Goal: Task Accomplishment & Management: Use online tool/utility

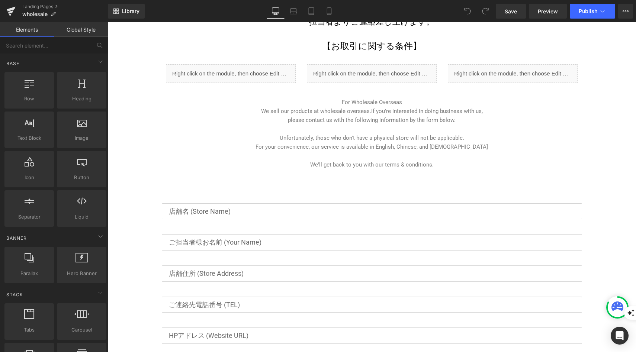
scroll to position [397, 0]
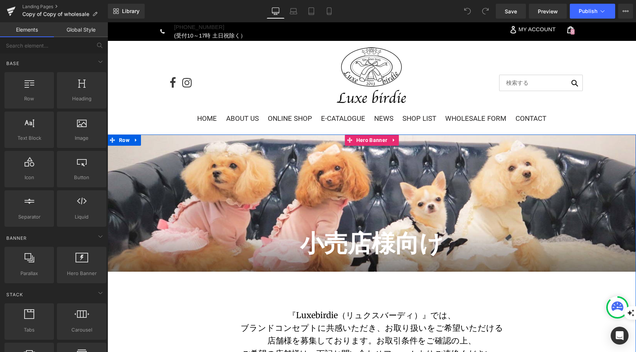
click at [311, 186] on span "小売店様向け Heading Home / Wholesale Form Text Block" at bounding box center [371, 203] width 528 height 142
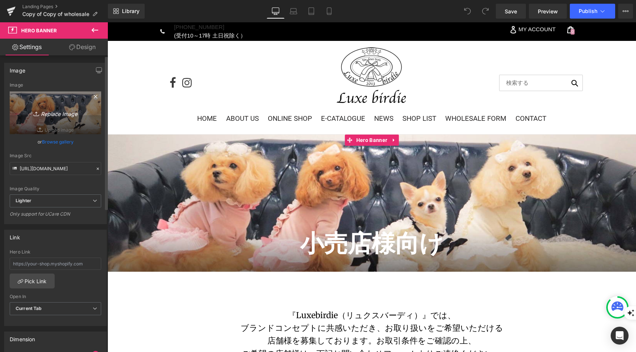
click at [44, 111] on icon "Replace Image" at bounding box center [55, 112] width 59 height 9
type input "C:\fakepath\Luxe_header_image.png"
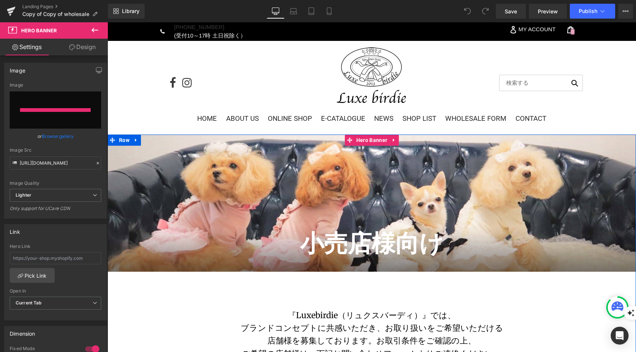
type input "https://ucarecdn.com/3f09fa3c-86d3-46e0-bafc-d993449c7cae/-/format/auto/-/previ…"
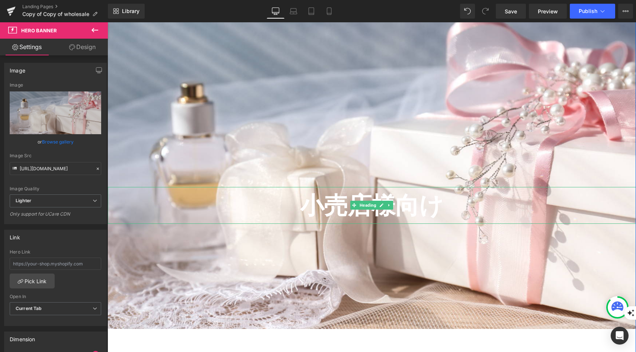
scroll to position [260, 0]
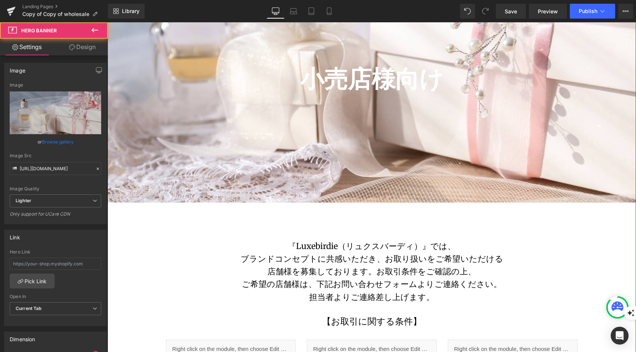
click at [316, 189] on div at bounding box center [371, 39] width 528 height 328
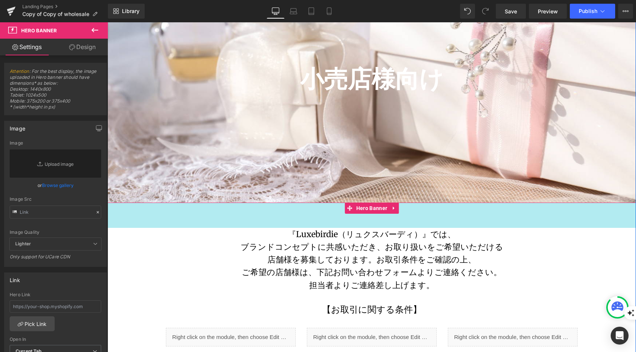
drag, startPoint x: 316, startPoint y: 203, endPoint x: 317, endPoint y: 191, distance: 11.9
click at [317, 191] on div "小売店様向け Heading Home / Wholesale Form Text Block Hero Banner 小売店様向け Heading Home…" at bounding box center [371, 334] width 528 height 918
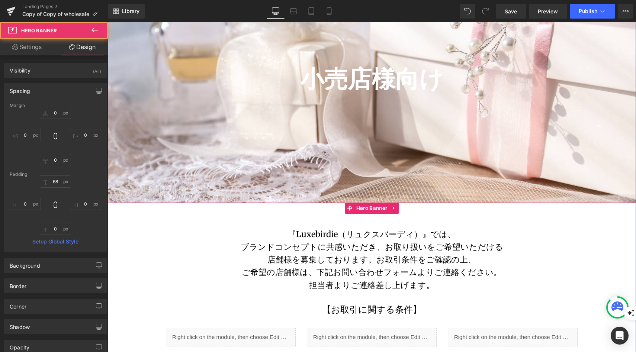
type input "0"
type input "98"
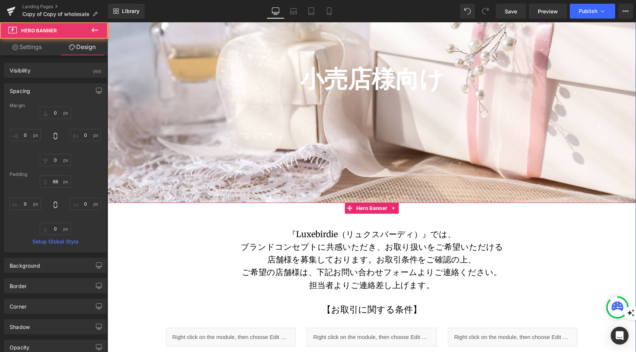
type input "0"
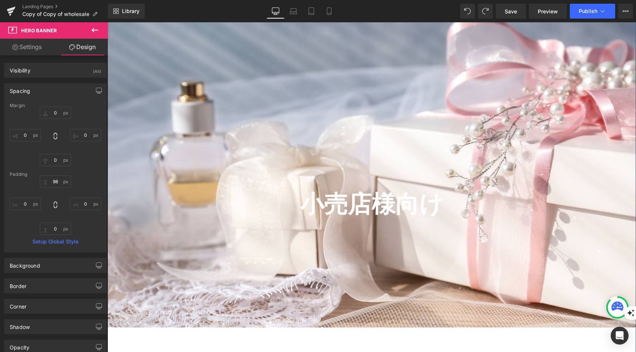
scroll to position [92, 0]
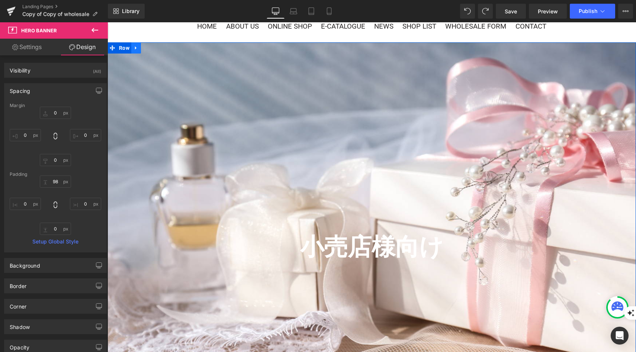
click at [134, 49] on icon at bounding box center [135, 48] width 5 height 6
click at [29, 51] on link "Settings" at bounding box center [27, 47] width 54 height 17
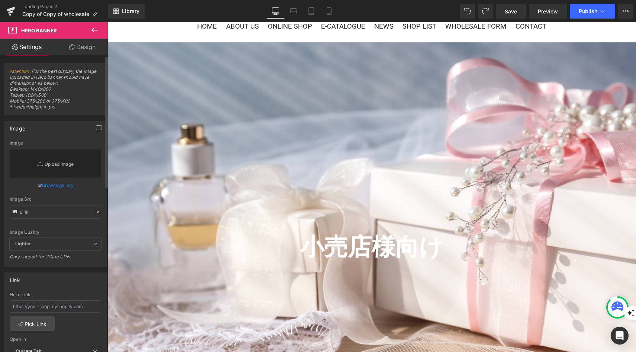
click at [53, 164] on link "Replace Image" at bounding box center [55, 163] width 91 height 28
type input "C:\fakepath\Luxe_header_image (1).png"
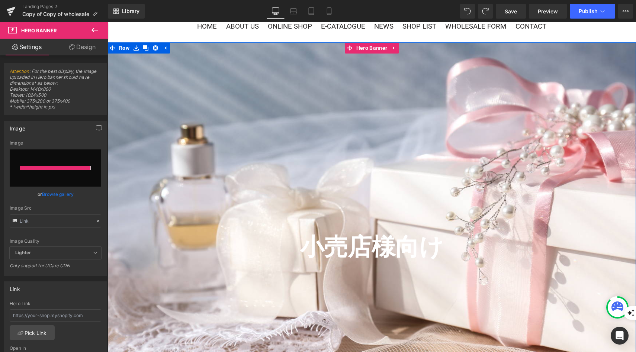
type input "https://ucarecdn.com/df1f883f-6266-456b-bb2d-5eb053b28159/-/format/auto/-/previ…"
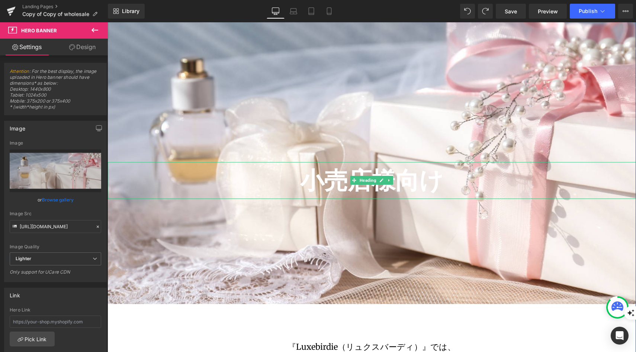
scroll to position [143, 0]
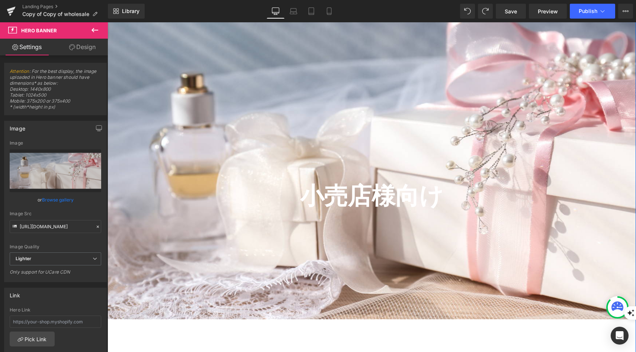
click at [277, 117] on span "小売店様向け Heading Home / Wholesale Form Text Block" at bounding box center [371, 155] width 528 height 142
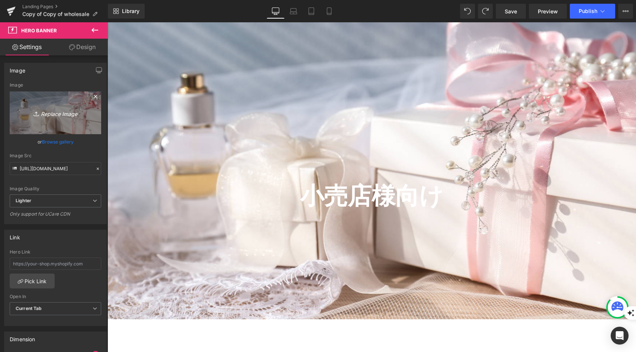
click at [75, 111] on icon "Replace Image" at bounding box center [55, 112] width 59 height 9
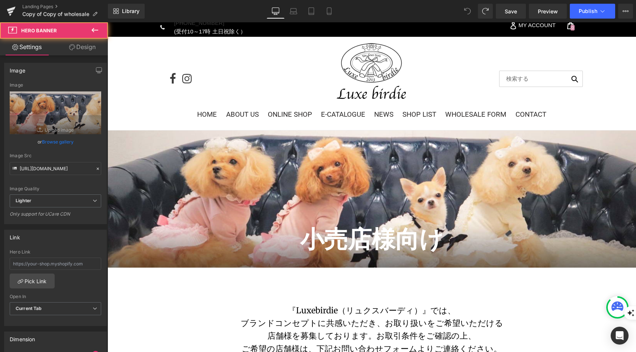
scroll to position [1, 0]
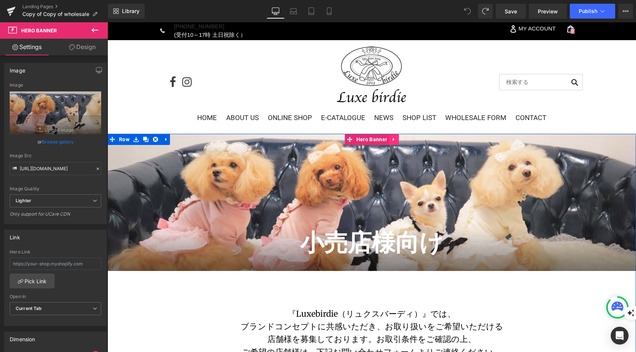
click at [389, 140] on link at bounding box center [394, 139] width 10 height 11
click at [344, 140] on link "Hero Banner" at bounding box center [352, 139] width 44 height 11
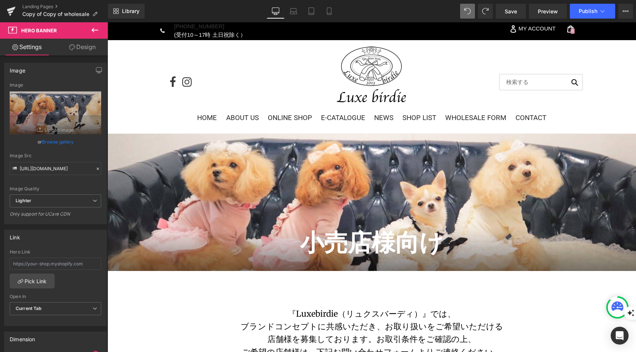
click at [96, 30] on icon at bounding box center [94, 30] width 9 height 9
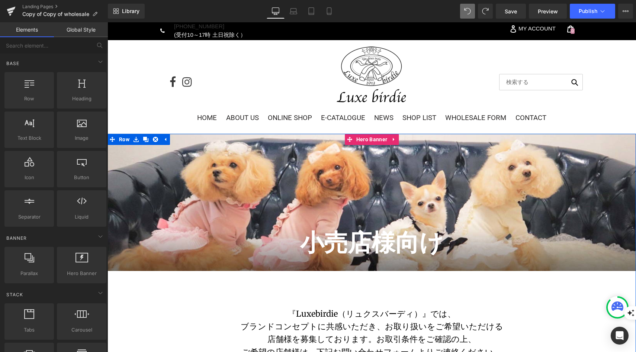
click at [231, 198] on span "小売店様向け Heading Home / Wholesale Form Text Block" at bounding box center [371, 202] width 528 height 142
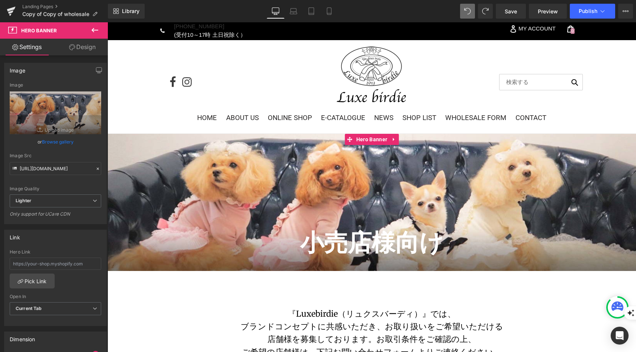
click at [58, 143] on link "Browse gallery" at bounding box center [58, 141] width 32 height 13
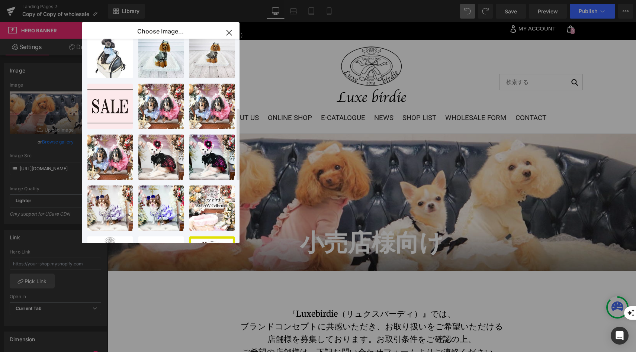
scroll to position [195, 0]
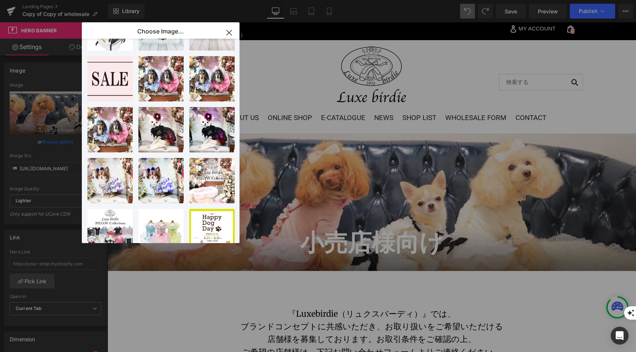
click at [230, 32] on icon "button" at bounding box center [228, 32] width 5 height 5
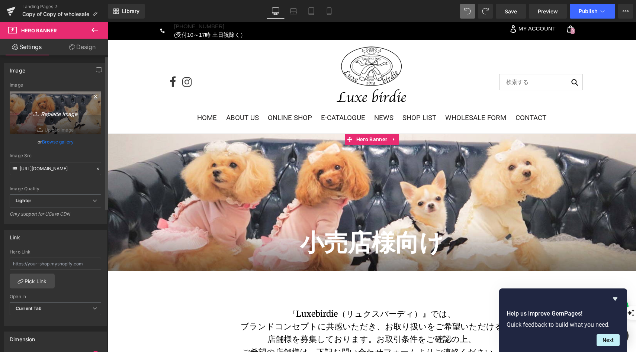
click at [70, 115] on icon "Replace Image" at bounding box center [55, 112] width 59 height 9
type input "C:\fakepath\Luxe_header_image (1).png"
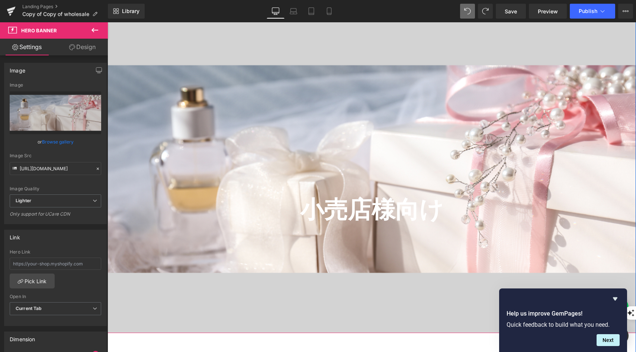
scroll to position [126, 0]
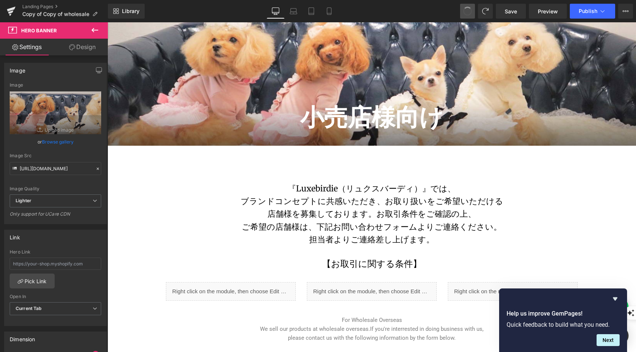
type input "https://ucarecdn.com/58df5797-e704-4c7f-83ba-cd49b8c31e4a/-/format/auto/-/previ…"
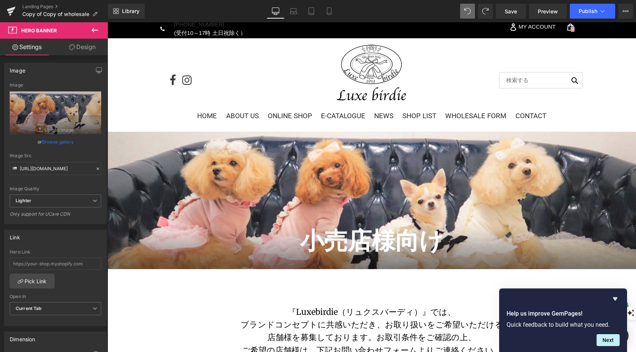
scroll to position [1, 0]
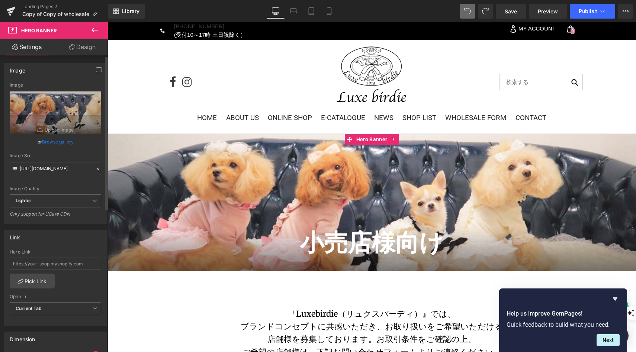
click at [88, 152] on div "Image Quality Lighter Lightest Lighter Lighter Lightest Only support for UCare …" at bounding box center [55, 139] width 91 height 112
click at [326, 10] on icon at bounding box center [328, 10] width 7 height 7
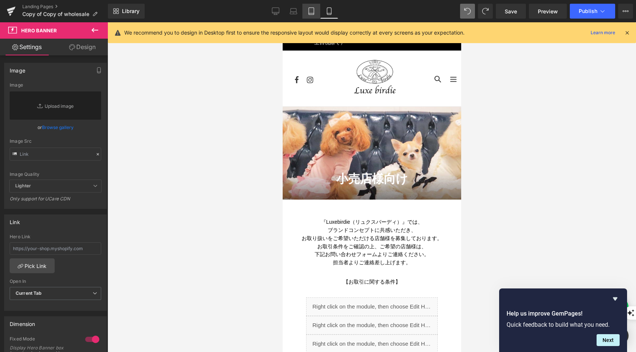
click at [314, 12] on icon at bounding box center [310, 10] width 7 height 7
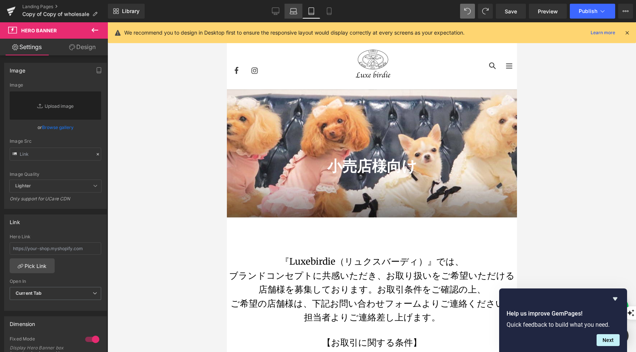
click at [290, 13] on icon at bounding box center [293, 13] width 7 height 2
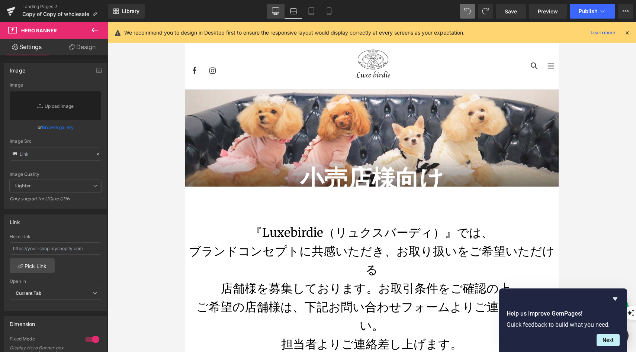
click at [277, 13] on icon at bounding box center [275, 13] width 2 height 1
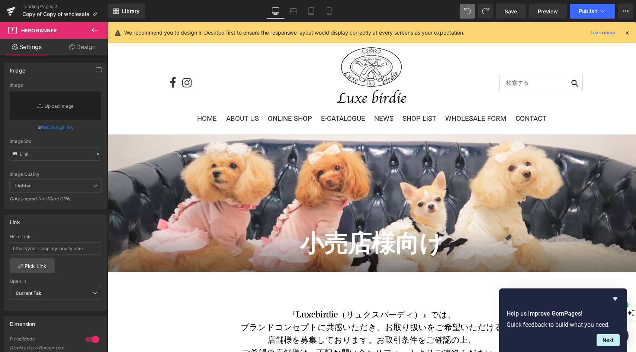
scroll to position [45, 0]
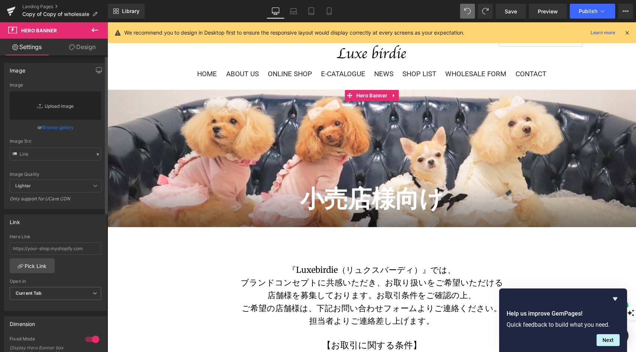
click at [49, 107] on link "Replace Image" at bounding box center [55, 105] width 91 height 28
type input "C:\fakepath\Luxe_header_image (2).png"
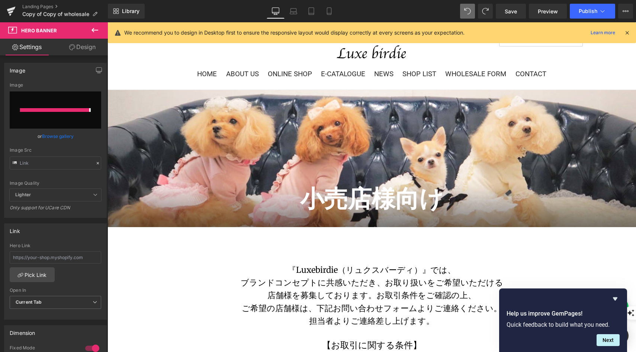
type input "https://ucarecdn.com/2790c930-f3a6-4bdd-bfda-d258e0073659/-/format/auto/-/previ…"
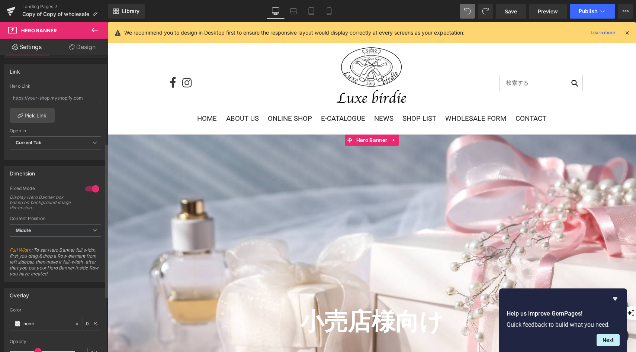
scroll to position [178, 0]
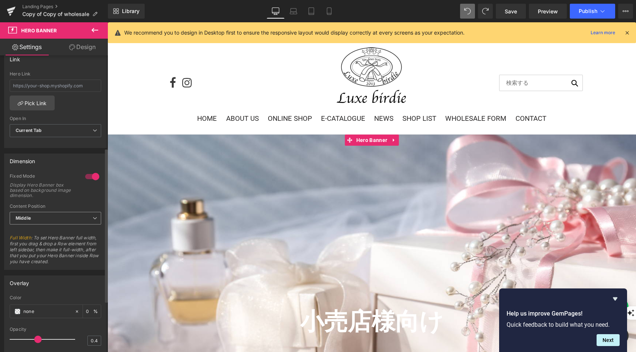
click at [52, 215] on span "Middle" at bounding box center [55, 218] width 91 height 13
click at [49, 189] on div "Display Hero Banner box based on background image dimension." at bounding box center [42, 190] width 64 height 16
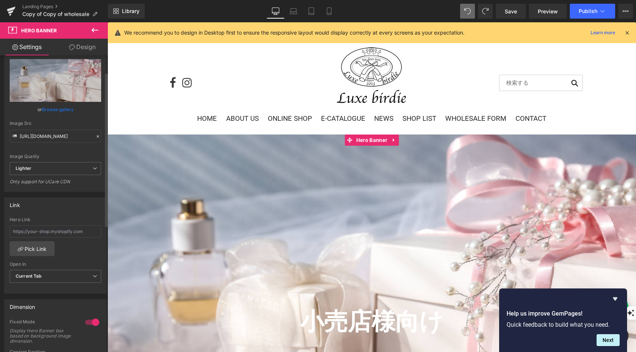
scroll to position [0, 0]
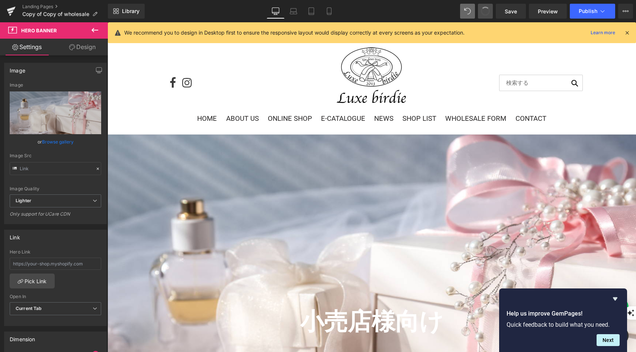
type input "https://ucarecdn.com/2790c930-f3a6-4bdd-bfda-d258e0073659/-/format/auto/-/previ…"
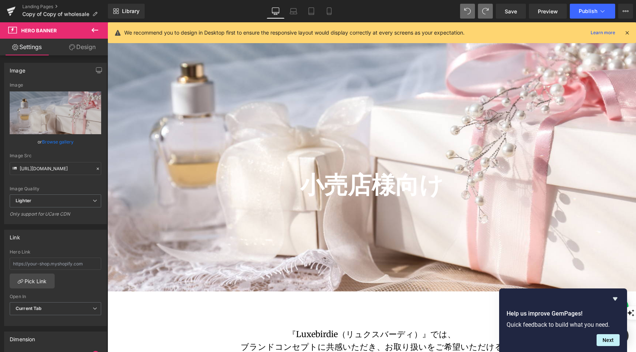
scroll to position [138, 0]
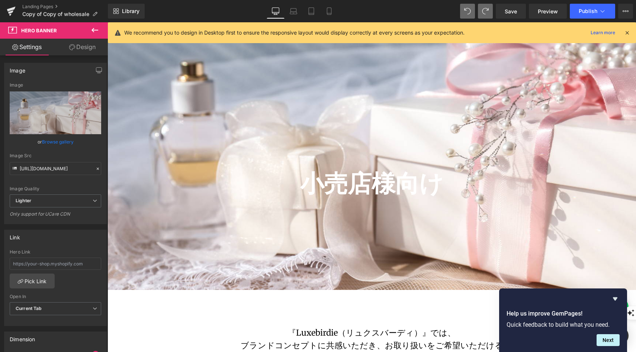
click at [87, 49] on link "Design" at bounding box center [82, 47] width 54 height 17
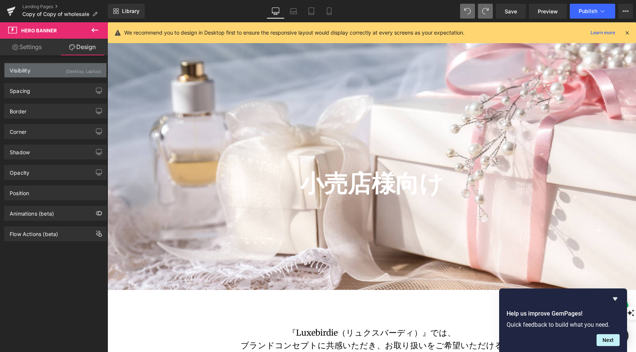
click at [81, 72] on div "(Desktop, Laptop)" at bounding box center [83, 69] width 35 height 12
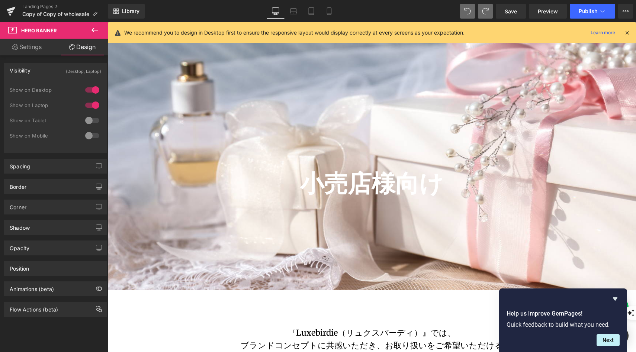
click at [35, 51] on link "Settings" at bounding box center [27, 47] width 54 height 17
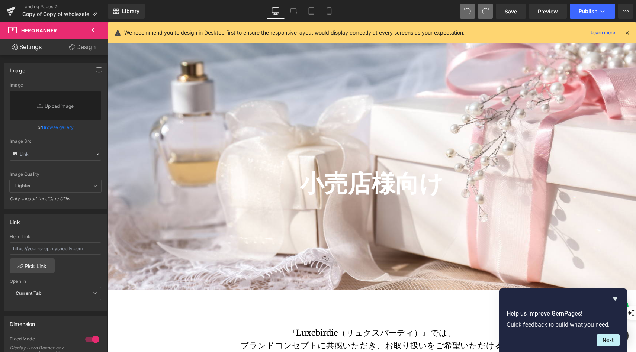
click at [95, 30] on icon at bounding box center [94, 30] width 7 height 4
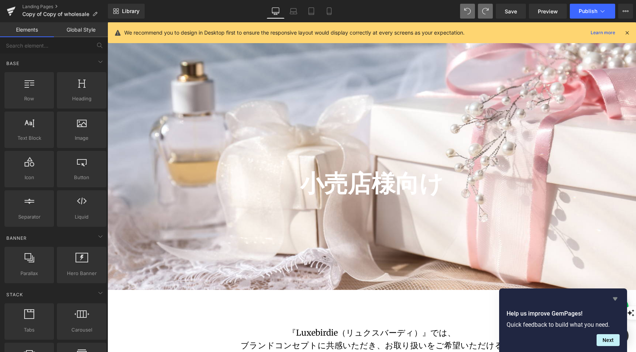
click at [615, 298] on icon "Hide survey" at bounding box center [614, 298] width 4 height 3
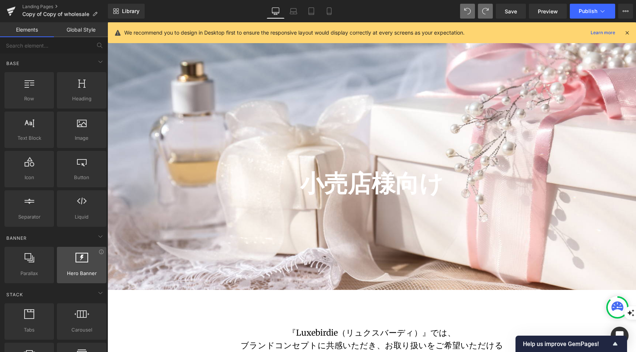
click at [89, 270] on span "Hero Banner" at bounding box center [81, 273] width 45 height 8
click at [85, 273] on span "Hero Banner" at bounding box center [81, 273] width 45 height 8
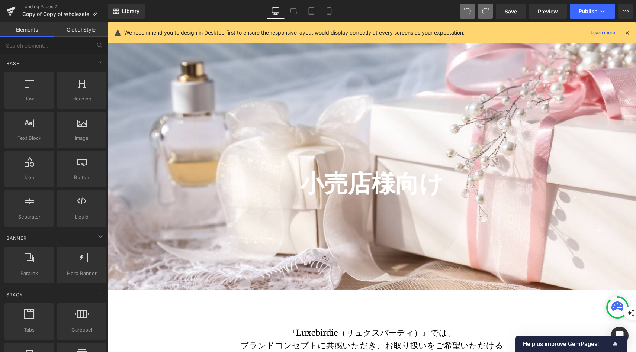
click at [155, 220] on div at bounding box center [371, 143] width 528 height 293
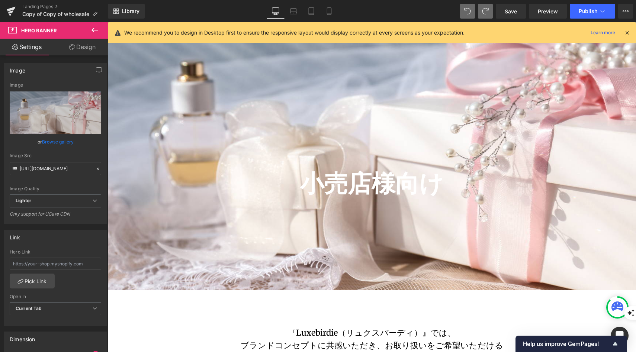
click at [63, 142] on link "Browse gallery" at bounding box center [58, 141] width 32 height 13
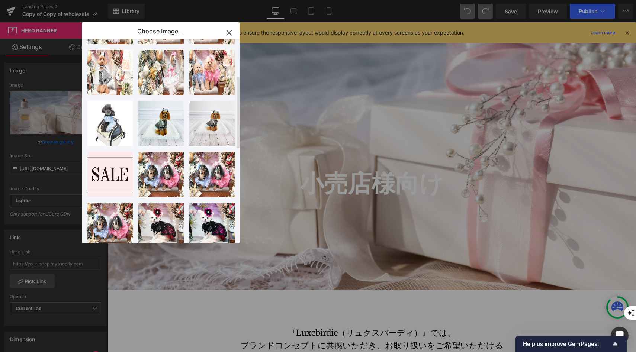
scroll to position [105, 0]
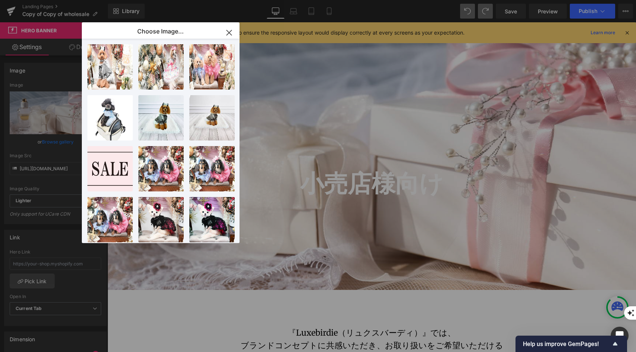
click at [227, 35] on icon "button" at bounding box center [229, 33] width 12 height 12
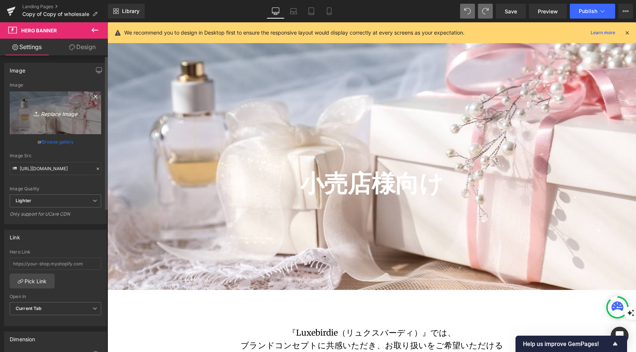
click at [67, 114] on icon "Replace Image" at bounding box center [55, 112] width 59 height 9
type input "C:\fakepath\Luxe_header_image.png"
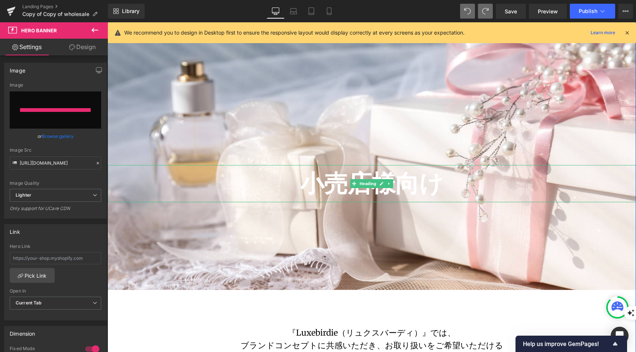
type input "https://ucarecdn.com/993d4819-7bfa-45ac-928e-df424f683c85/-/format/auto/-/previ…"
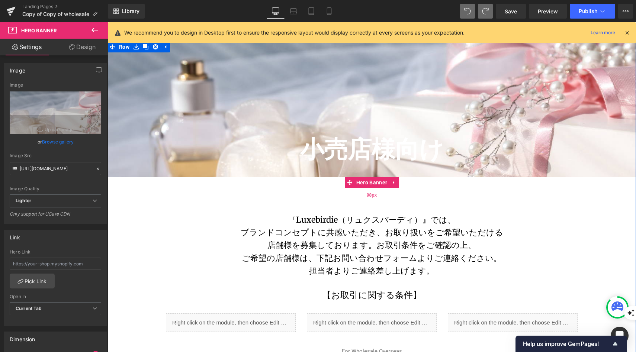
scroll to position [55, 0]
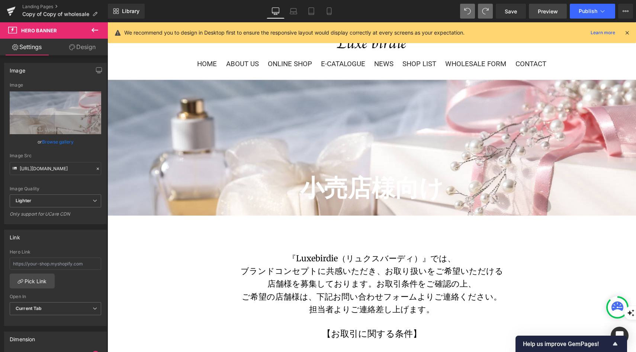
click at [553, 13] on span "Preview" at bounding box center [547, 11] width 20 height 8
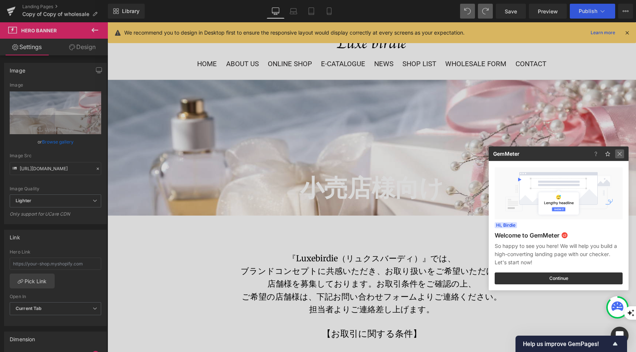
drag, startPoint x: 623, startPoint y: 156, endPoint x: 515, endPoint y: 133, distance: 110.1
click at [623, 156] on img at bounding box center [619, 153] width 9 height 9
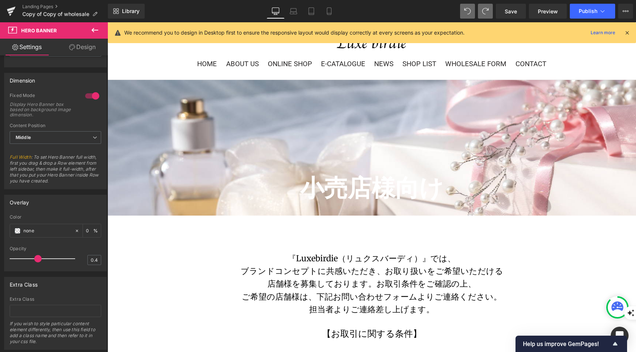
scroll to position [271, 0]
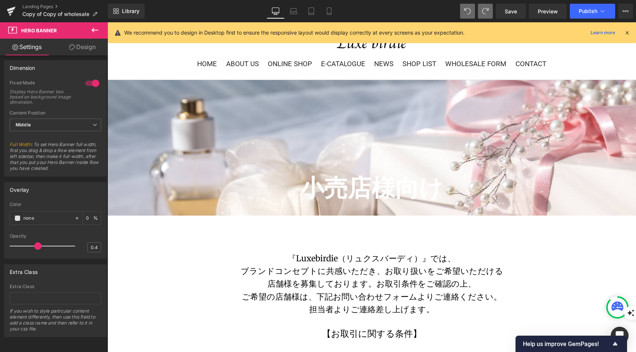
click at [573, 62] on ul "HOME ABOUT US ONLINE SHOP E-CATALOGUE NEWS SHOP LIST WHOLESALE FORM CONTACT" at bounding box center [371, 64] width 423 height 13
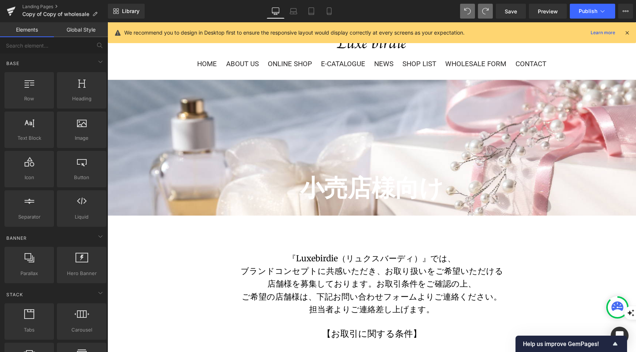
click at [571, 55] on nav "HOME ABOUT US ONLINE SHOP E-CATALOGUE NEWS SHOP LIST WHOLESALE FORM CONTACT" at bounding box center [371, 63] width 423 height 31
click at [627, 12] on icon at bounding box center [628, 10] width 2 height 1
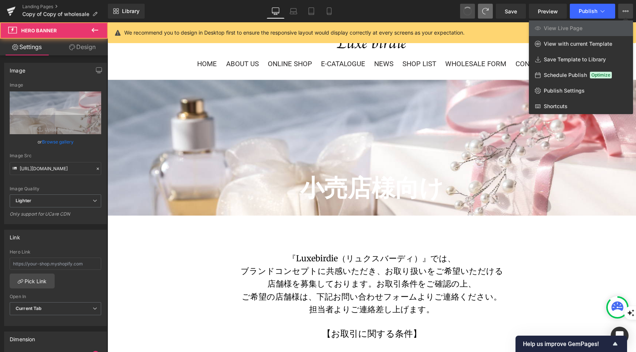
type input "https://ucarecdn.com/2790c930-f3a6-4bdd-bfda-d258e0073659/-/format/auto/-/previ…"
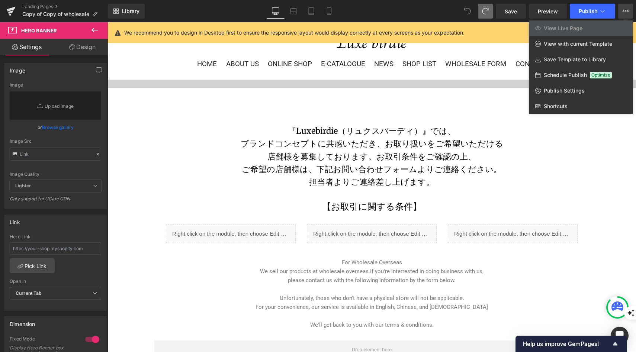
click at [468, 14] on icon at bounding box center [467, 11] width 6 height 6
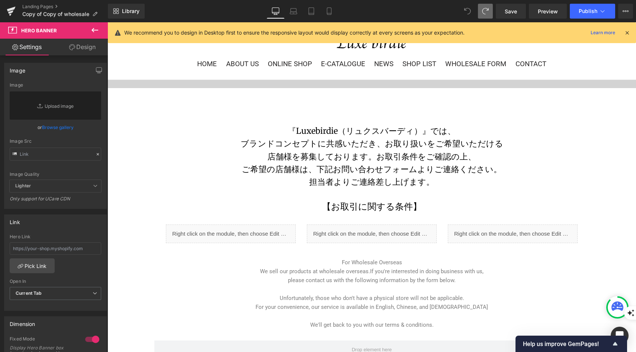
click at [468, 14] on icon at bounding box center [467, 11] width 6 height 6
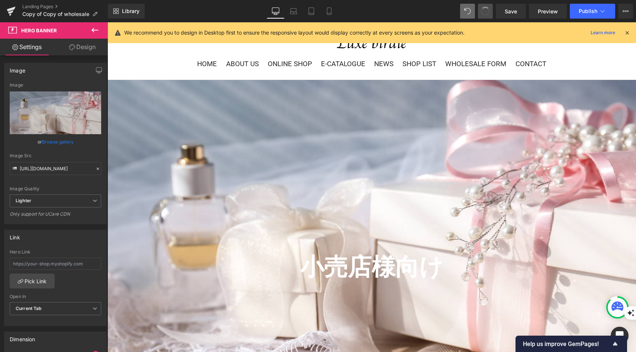
type input "https://ucarecdn.com/993d4819-7bfa-45ac-928e-df424f683c85/-/format/auto/-/previ…"
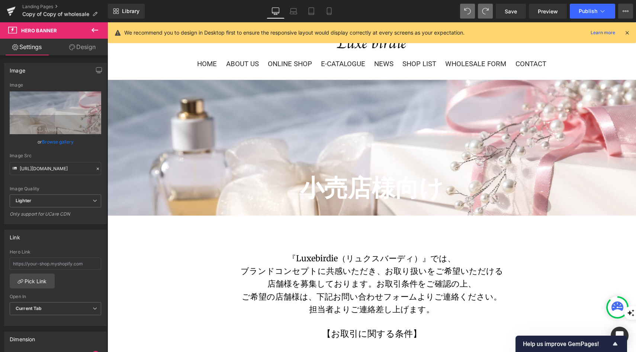
click at [626, 13] on icon at bounding box center [625, 11] width 6 height 6
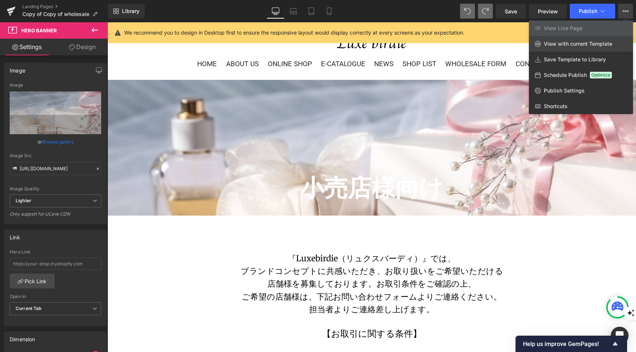
click at [592, 46] on span "View with current Template" at bounding box center [577, 44] width 68 height 7
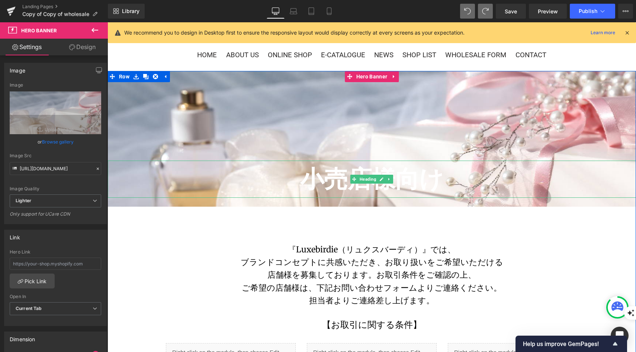
scroll to position [64, 0]
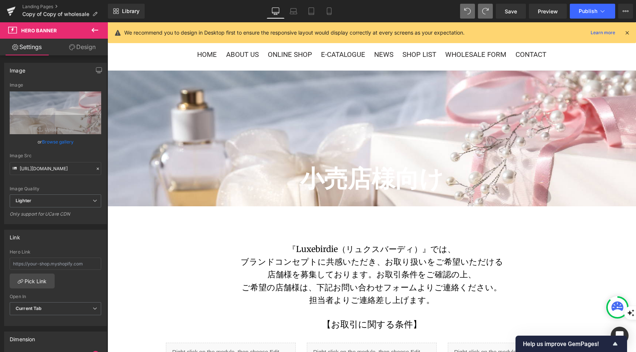
click at [97, 29] on icon at bounding box center [94, 30] width 9 height 9
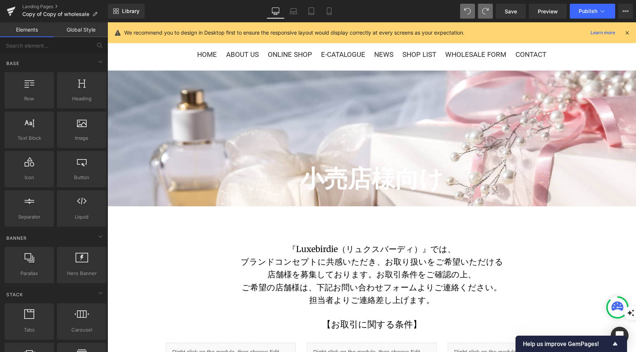
click at [96, 29] on link "Global Style" at bounding box center [81, 29] width 54 height 15
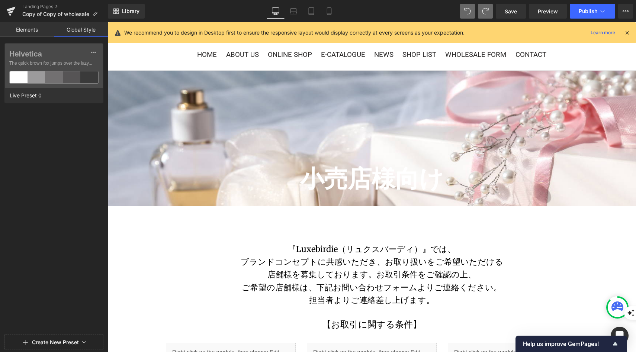
click at [42, 29] on link "Elements" at bounding box center [27, 29] width 54 height 15
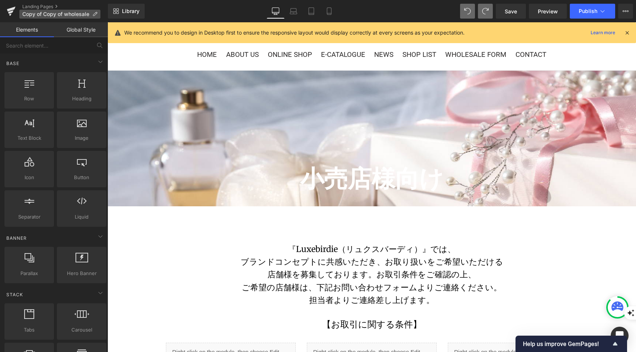
click at [32, 10] on p "Copy of Copy of wholesale" at bounding box center [59, 14] width 81 height 9
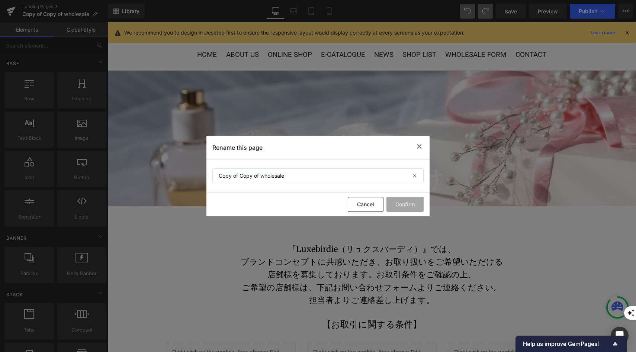
drag, startPoint x: 417, startPoint y: 144, endPoint x: 310, endPoint y: 122, distance: 109.7
click at [417, 144] on icon at bounding box center [418, 146] width 9 height 9
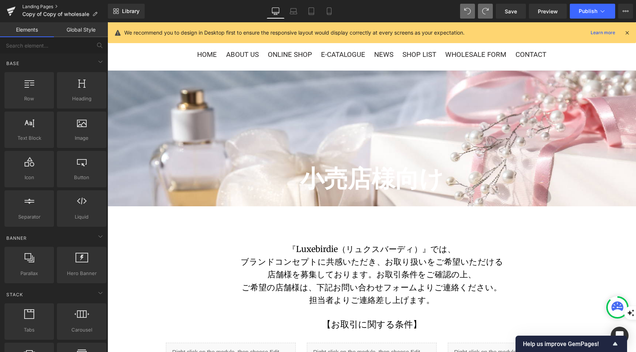
click at [44, 7] on link "Landing Pages" at bounding box center [64, 7] width 85 height 6
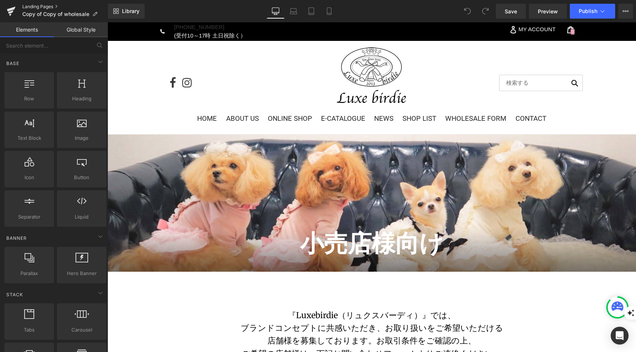
click at [24, 6] on link "Landing Pages" at bounding box center [64, 7] width 85 height 6
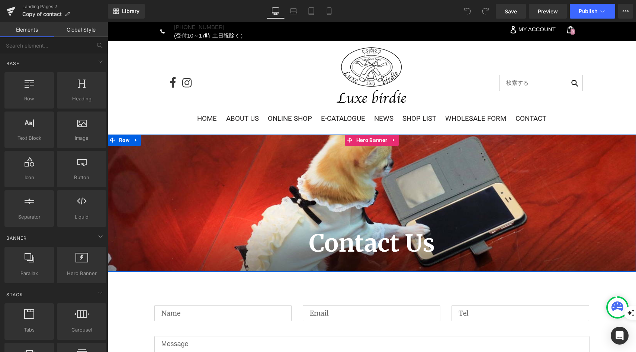
click at [150, 170] on span "Contact Us Heading Home / Contact Us Text Block" at bounding box center [371, 203] width 528 height 142
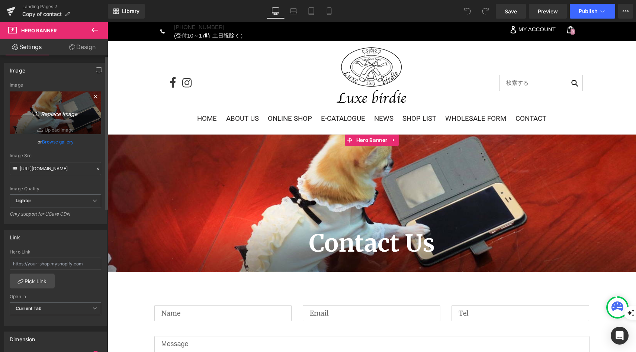
click at [53, 111] on icon "Replace Image" at bounding box center [55, 112] width 59 height 9
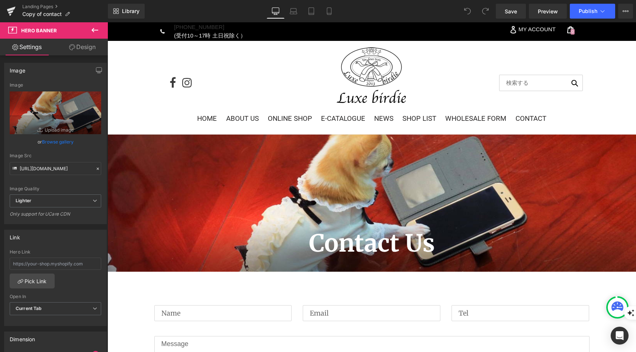
type input "C:\fakepath\8.png"
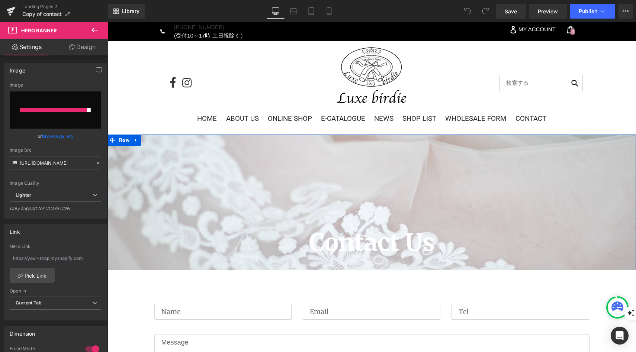
type input "https://ucarecdn.com/3e51da86-ef83-4689-a4e8-96c5a3db546d/-/format/auto/-/previ…"
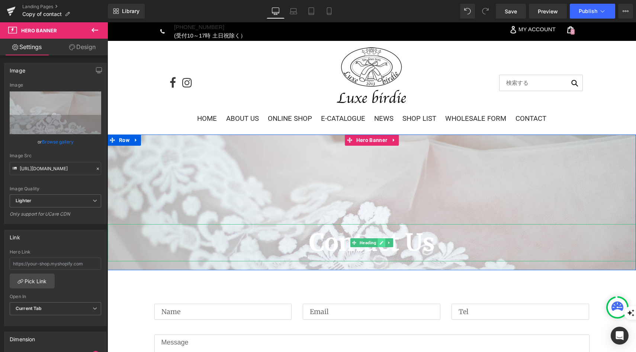
click at [378, 243] on link at bounding box center [382, 242] width 8 height 9
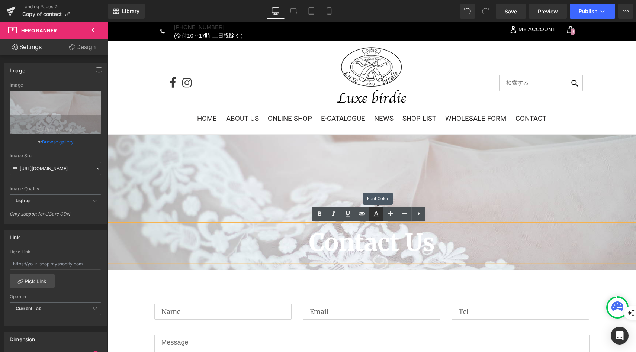
click at [379, 215] on icon at bounding box center [375, 214] width 9 height 9
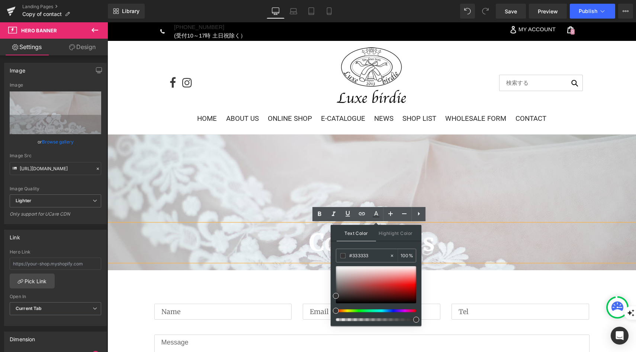
click at [447, 245] on h1 "Contact Us" at bounding box center [371, 242] width 528 height 37
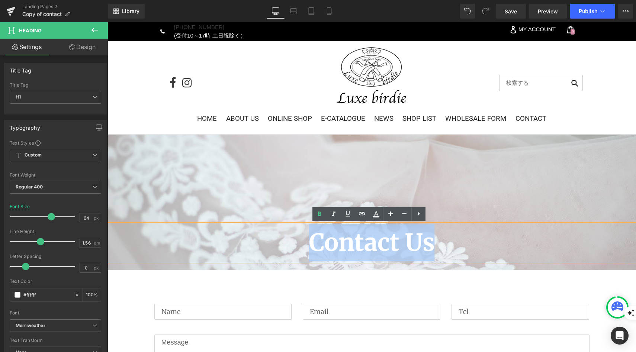
drag, startPoint x: 437, startPoint y: 242, endPoint x: 311, endPoint y: 245, distance: 125.6
click at [311, 245] on h1 "Contact Us" at bounding box center [371, 242] width 528 height 37
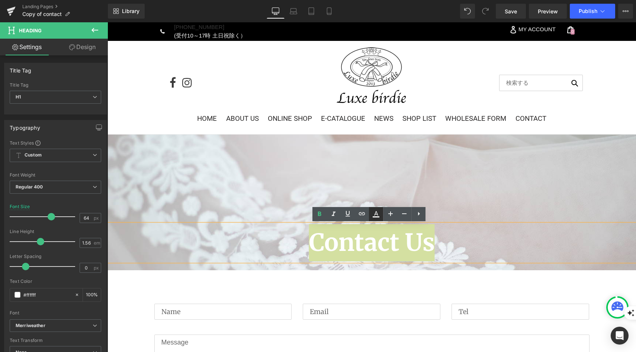
click at [375, 219] on link at bounding box center [376, 214] width 14 height 14
type input "#ffffff"
type input "100"
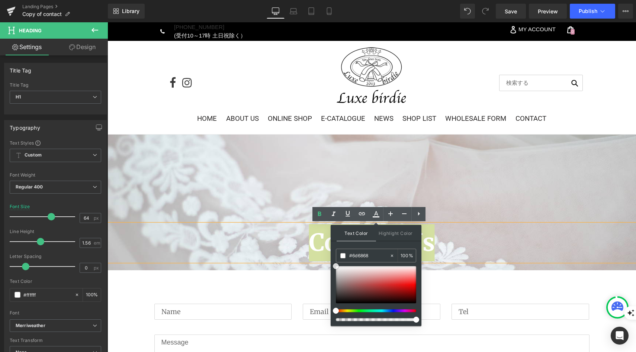
click at [337, 288] on div at bounding box center [376, 284] width 80 height 37
type input "#424242"
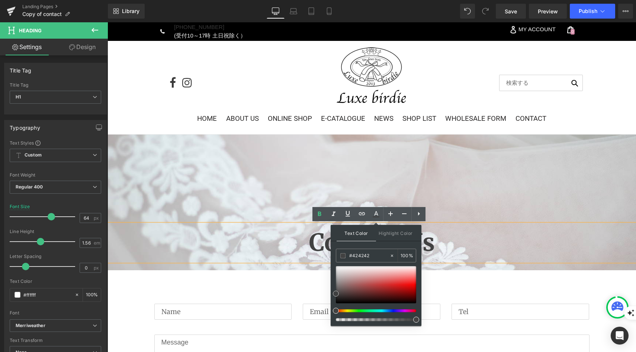
drag, startPoint x: 339, startPoint y: 288, endPoint x: 334, endPoint y: 294, distance: 7.4
click at [334, 294] on span at bounding box center [336, 294] width 6 height 6
click at [451, 181] on span "Contact Us Heading Home / Contact Us Text Block" at bounding box center [371, 202] width 528 height 142
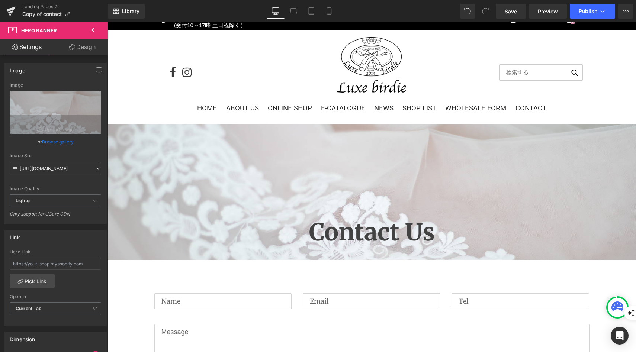
scroll to position [4, 0]
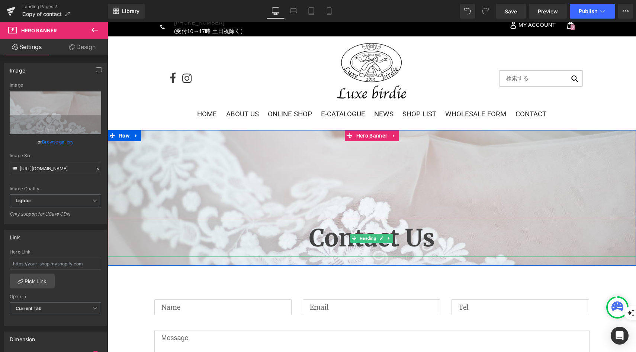
click at [376, 244] on span "Contact Us" at bounding box center [372, 238] width 126 height 30
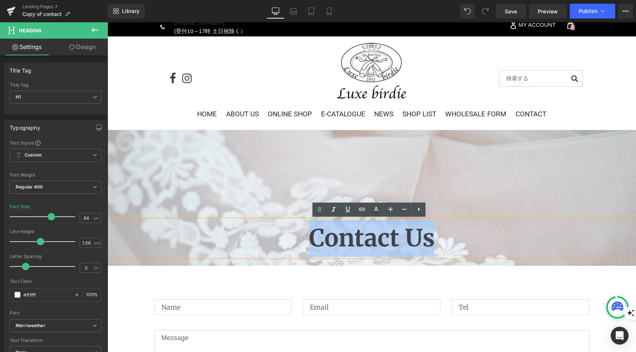
drag, startPoint x: 433, startPoint y: 241, endPoint x: 310, endPoint y: 242, distance: 122.6
click at [310, 242] on h1 "Contact Us" at bounding box center [371, 238] width 528 height 37
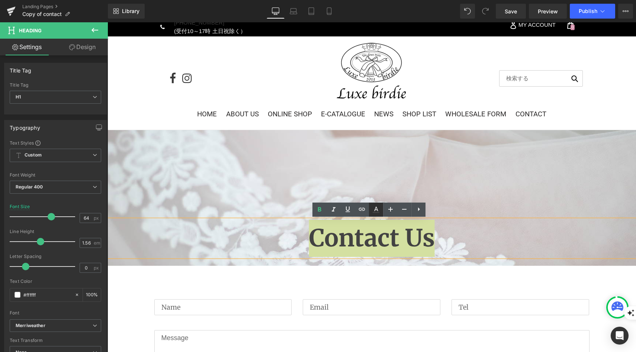
click at [377, 213] on icon at bounding box center [375, 209] width 9 height 9
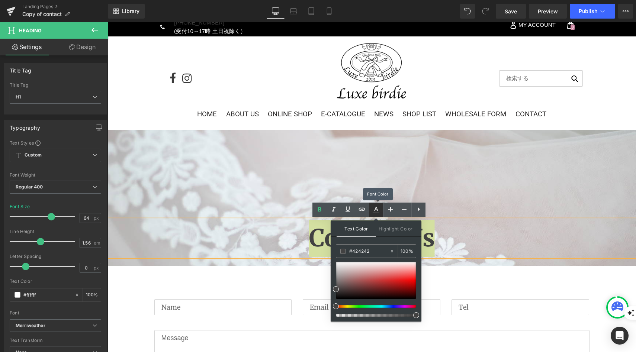
type input "100"
click at [373, 250] on input "#424242" at bounding box center [369, 251] width 40 height 8
type input "#42424"
type input "0"
type input "#4242"
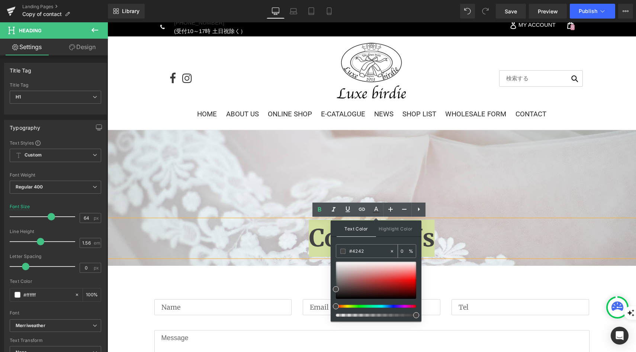
type input "13"
type input "#424"
type input "100"
type input "#42"
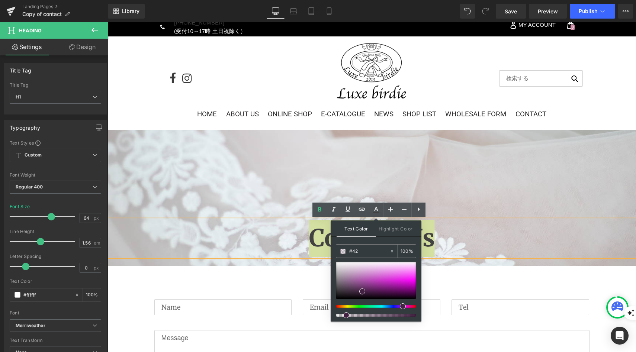
type input "0"
type input "#666"
type input "100"
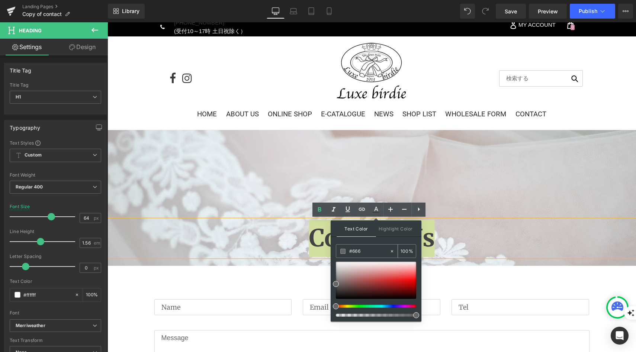
type input "#6666"
type input "40"
type input "#66666"
type input "0"
type input "#666666"
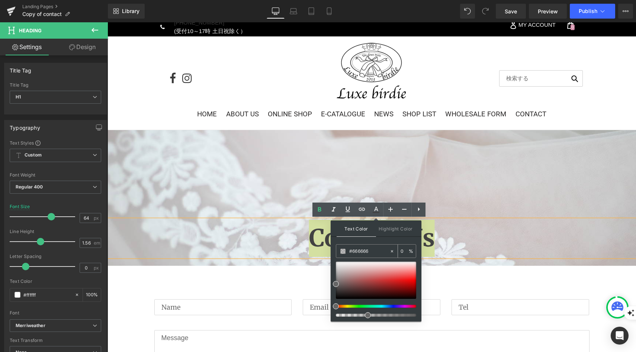
type input "100"
type input "#666666"
click at [477, 180] on span "Contact Us Heading Home / Contact Us Text Block" at bounding box center [371, 198] width 528 height 142
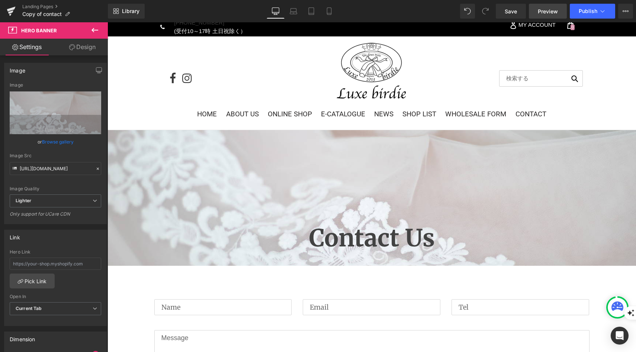
click at [539, 14] on span "Preview" at bounding box center [547, 11] width 20 height 8
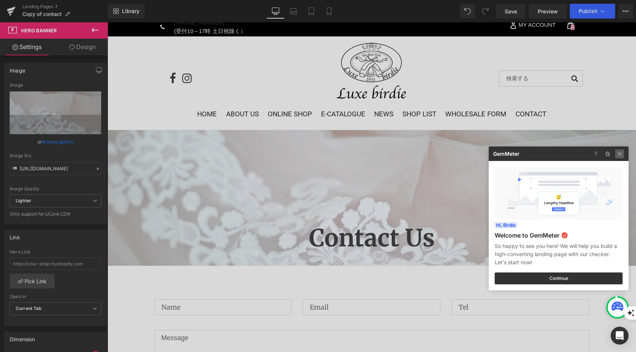
click at [618, 153] on img at bounding box center [619, 153] width 9 height 9
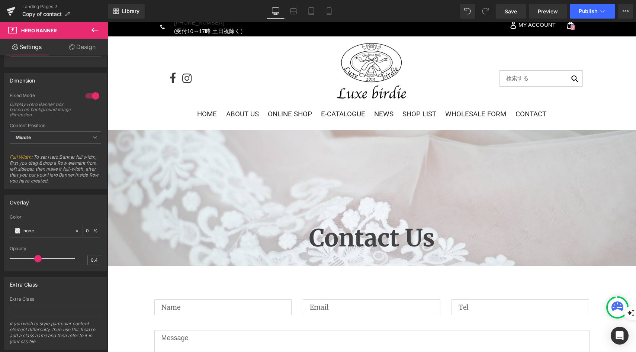
scroll to position [271, 0]
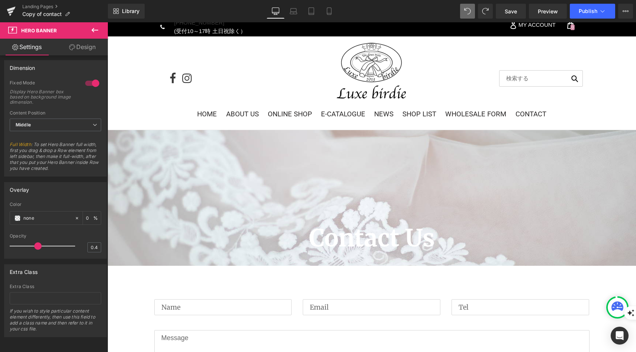
type input "https://ucarecdn.com/e564790e-e66c-45c3-ab7f-8bf9dffb0081/-/format/auto/-/previ…"
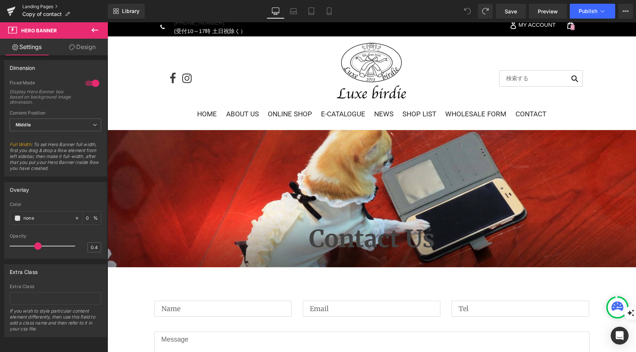
click at [28, 7] on link "Landing Pages" at bounding box center [64, 7] width 85 height 6
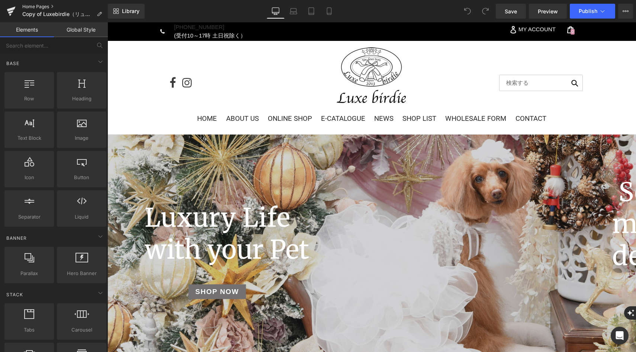
click at [34, 6] on link "Home Pages" at bounding box center [64, 7] width 85 height 6
